Goal: Task Accomplishment & Management: Manage account settings

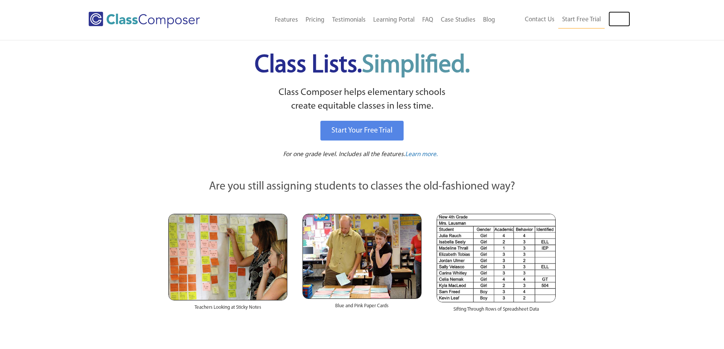
click at [612, 22] on link "Log In" at bounding box center [619, 18] width 22 height 15
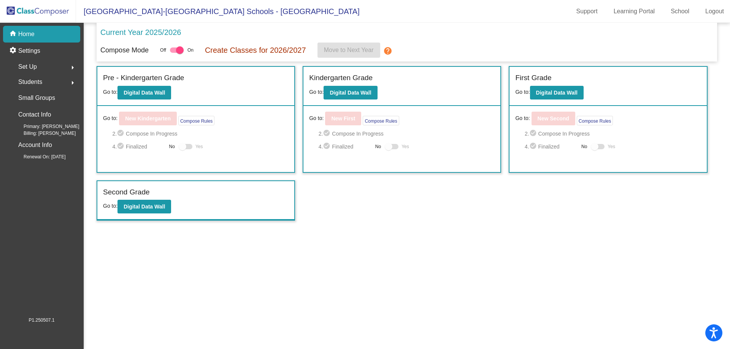
click at [30, 68] on span "Set Up" at bounding box center [27, 67] width 19 height 11
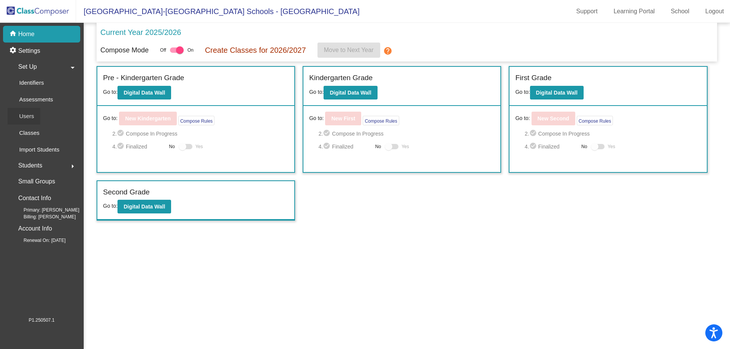
click at [31, 118] on p "Users" at bounding box center [26, 116] width 15 height 9
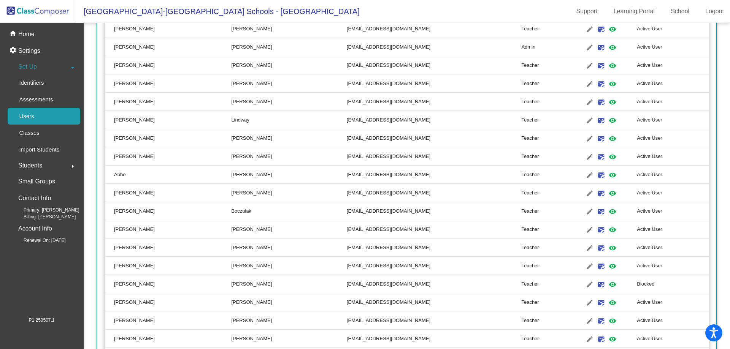
scroll to position [968, 0]
click at [636, 286] on td "Blocked" at bounding box center [672, 283] width 72 height 18
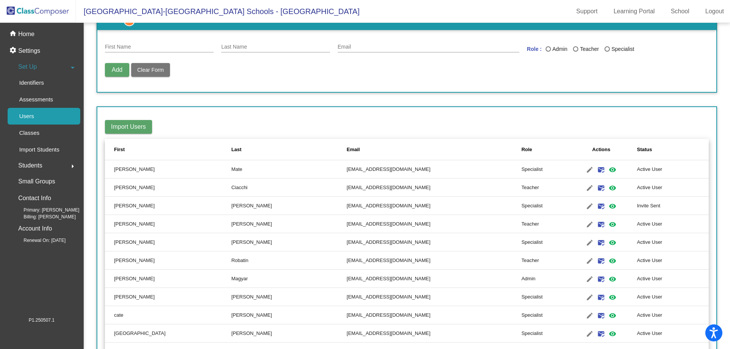
scroll to position [24, 0]
click at [27, 117] on p "Users" at bounding box center [26, 116] width 15 height 9
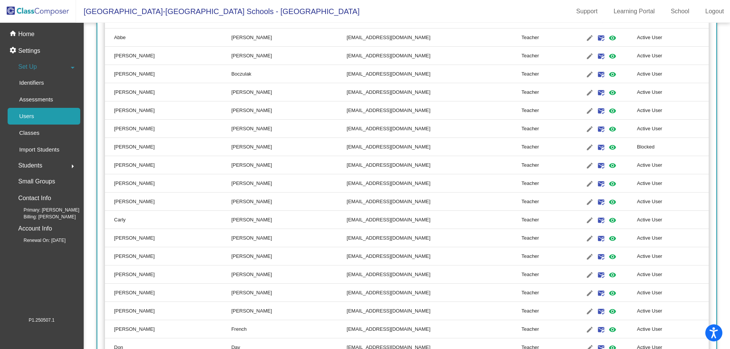
scroll to position [1093, 0]
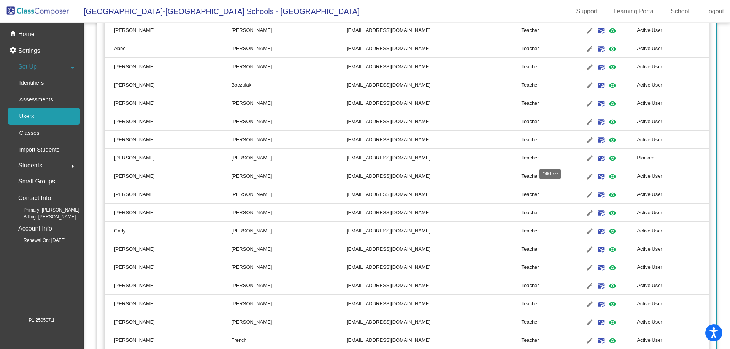
click at [585, 158] on mat-icon "edit" at bounding box center [589, 158] width 9 height 9
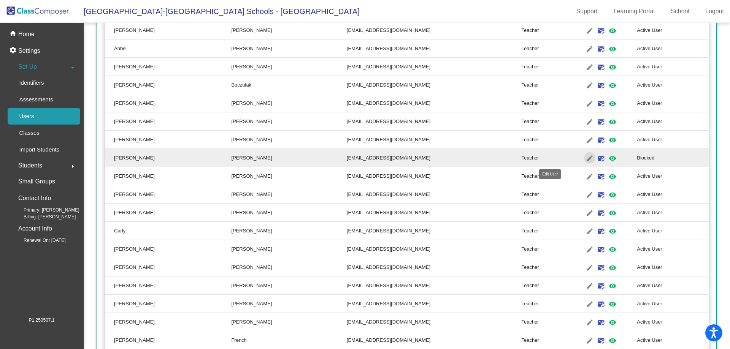
type input "Erin"
type input "Petsche"
type input "petschee@bbhcsd.org"
radio input "true"
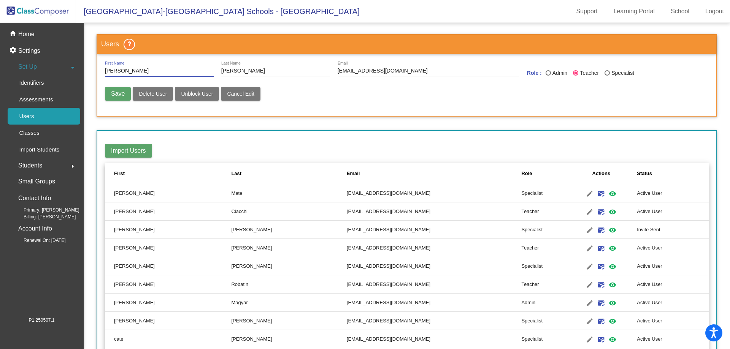
click at [196, 91] on span "Unblock User" at bounding box center [197, 94] width 32 height 6
radio input "false"
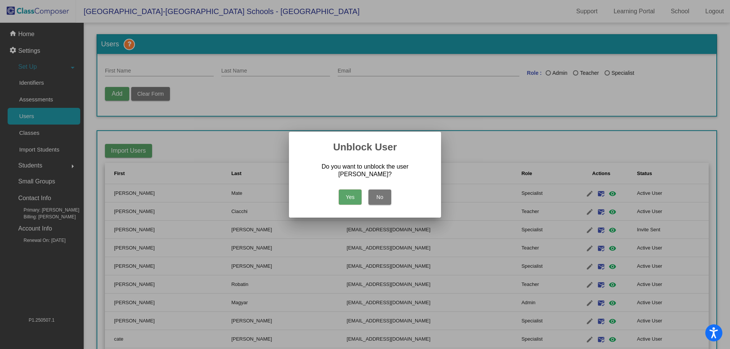
click at [350, 196] on button "Yes" at bounding box center [350, 197] width 23 height 15
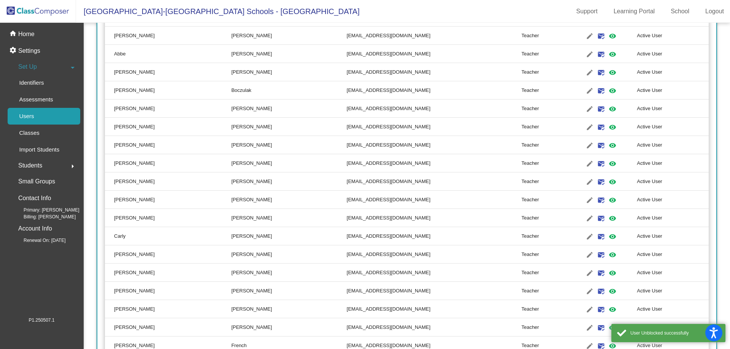
scroll to position [1243, 0]
